Goal: Transaction & Acquisition: Download file/media

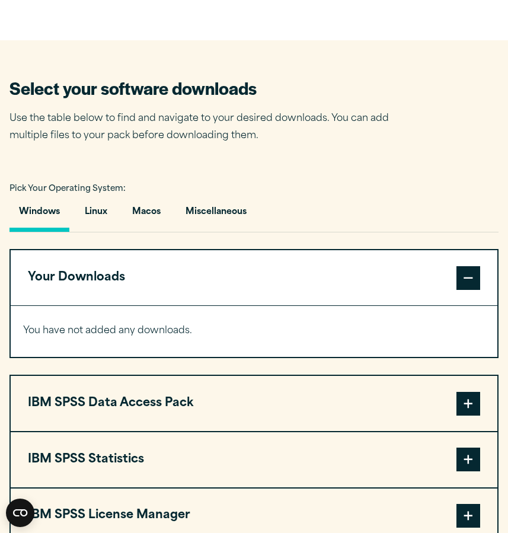
scroll to position [638, 0]
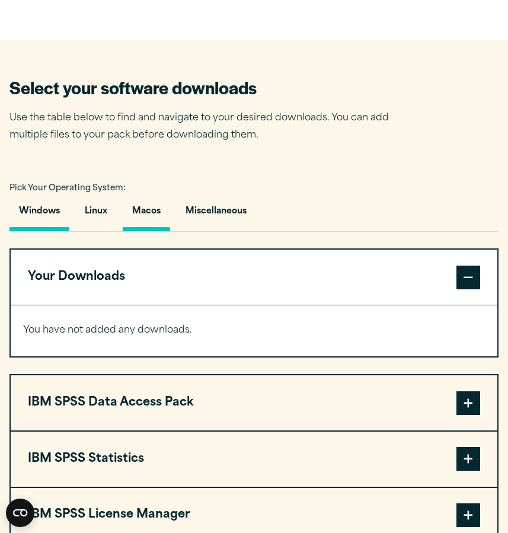
click at [149, 231] on button "Macos" at bounding box center [146, 215] width 47 height 34
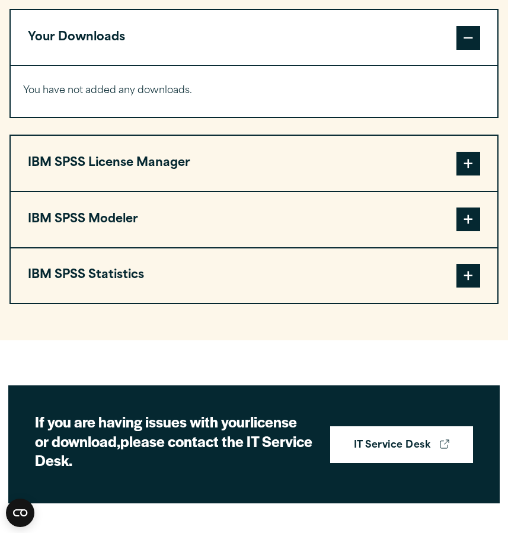
scroll to position [888, 0]
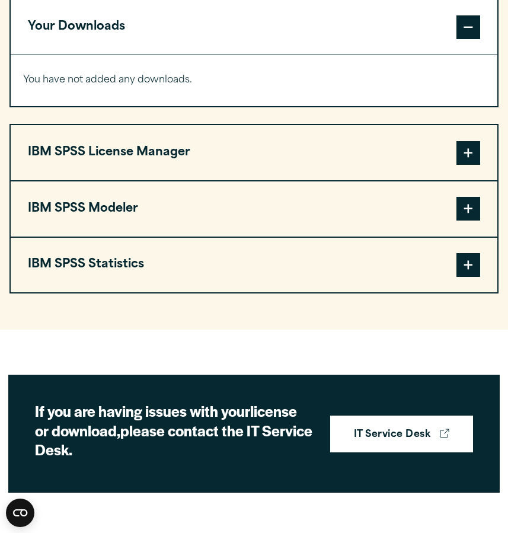
click at [145, 288] on button "IBM SPSS Statistics" at bounding box center [254, 265] width 487 height 55
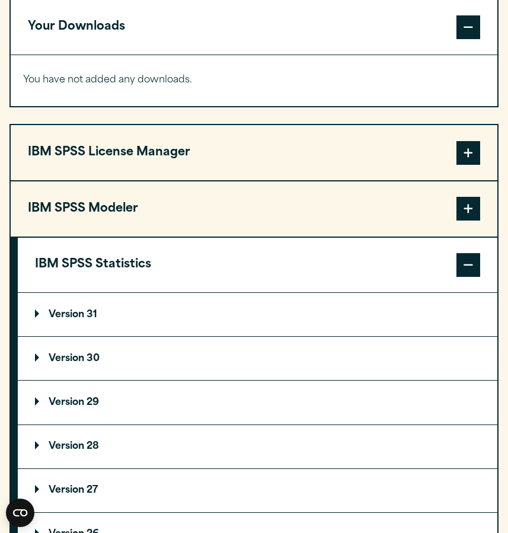
click at [82, 364] on p "Version 30" at bounding box center [67, 358] width 65 height 9
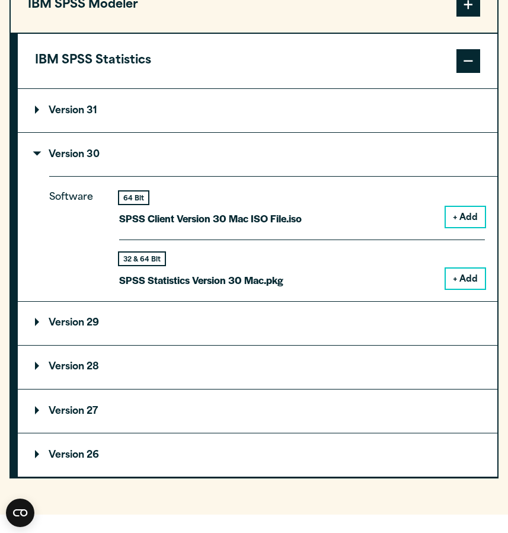
scroll to position [1093, 0]
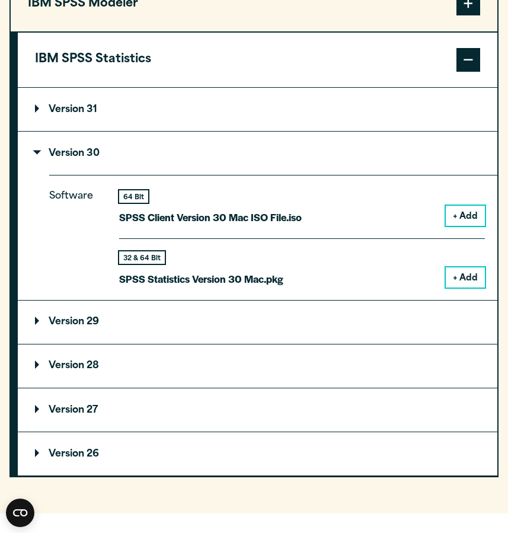
click at [469, 226] on button "+ Add" at bounding box center [465, 216] width 39 height 20
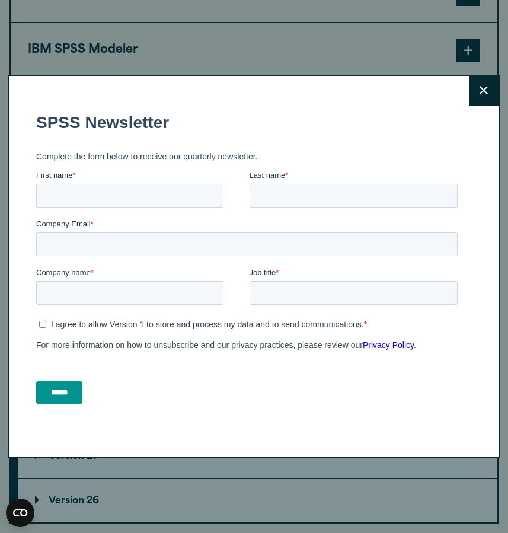
click at [486, 96] on button "Close" at bounding box center [484, 91] width 30 height 30
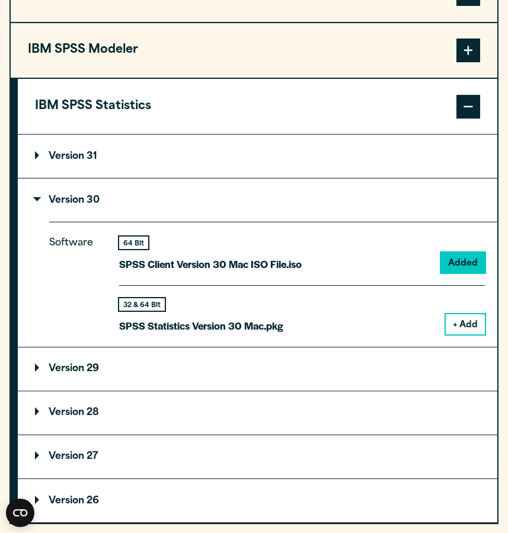
click at [466, 335] on button "+ Add" at bounding box center [465, 324] width 39 height 20
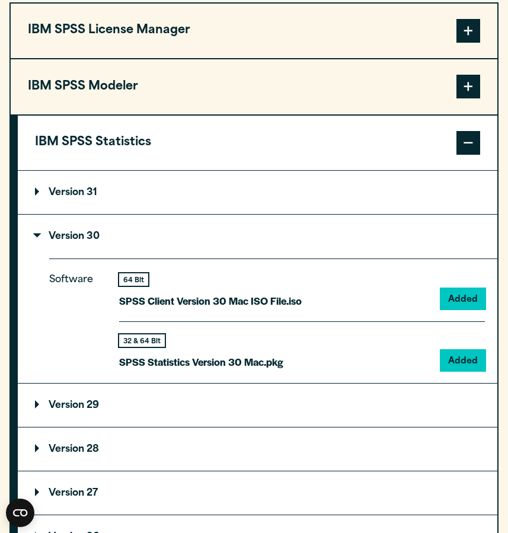
click at [218, 310] on p "SPSS Client Version 30 Mac ISO File.iso" at bounding box center [210, 300] width 183 height 17
click at [176, 371] on div "32 & 64 Bit SPSS Statistics Version 30 Mac.pkg" at bounding box center [201, 353] width 164 height 36
